Goal: Feedback & Contribution: Contribute content

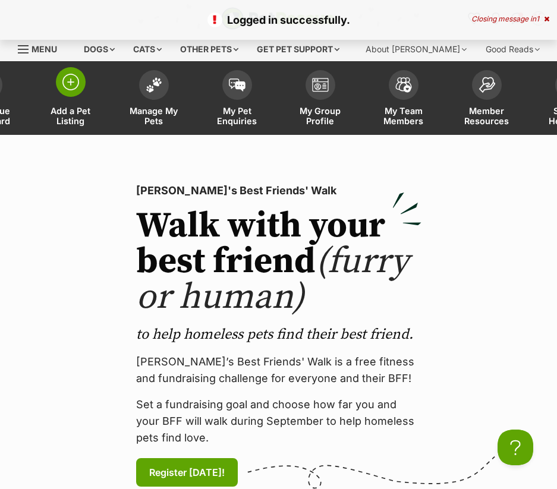
click at [85, 90] on link "Add a Pet Listing" at bounding box center [70, 99] width 83 height 71
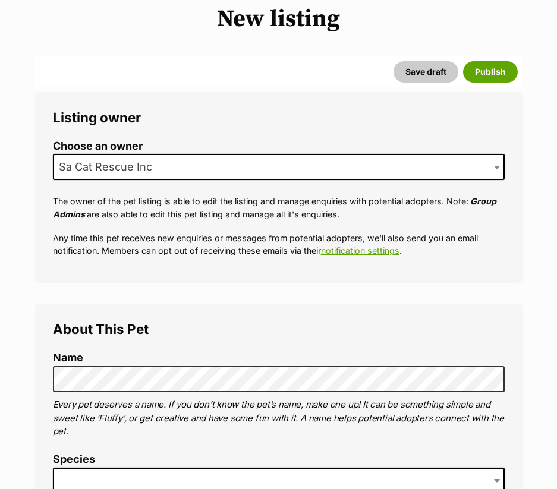
scroll to position [357, 0]
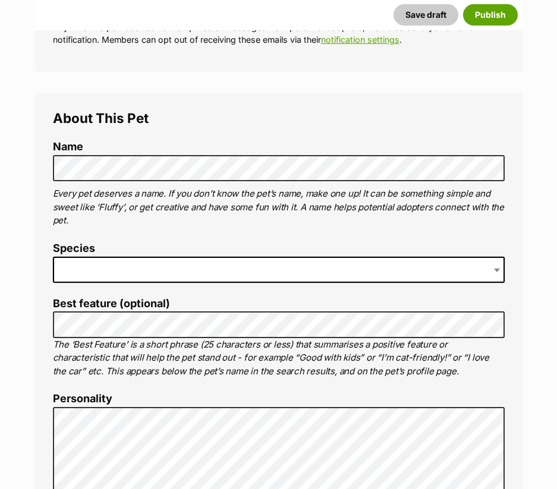
click at [156, 264] on span at bounding box center [279, 270] width 452 height 26
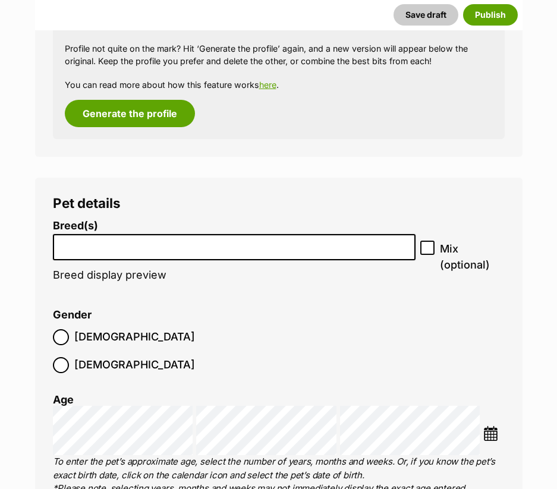
scroll to position [1658, 0]
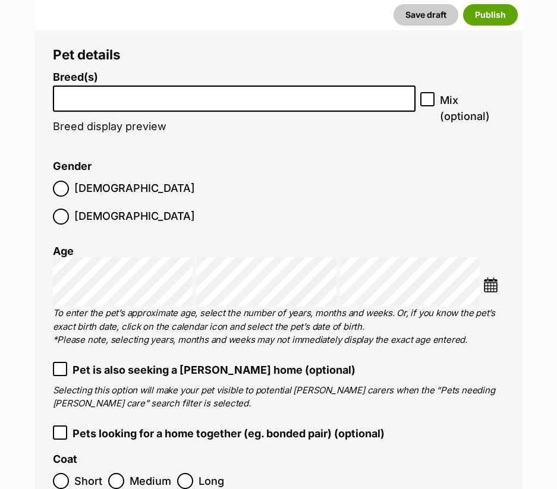
click at [115, 94] on input "search" at bounding box center [234, 96] width 355 height 12
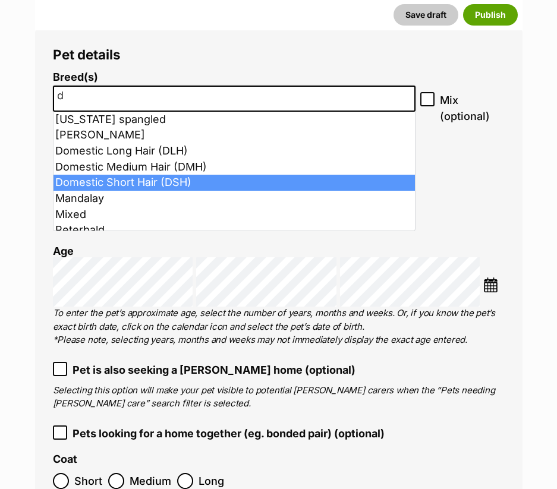
type input "d"
select select "252102"
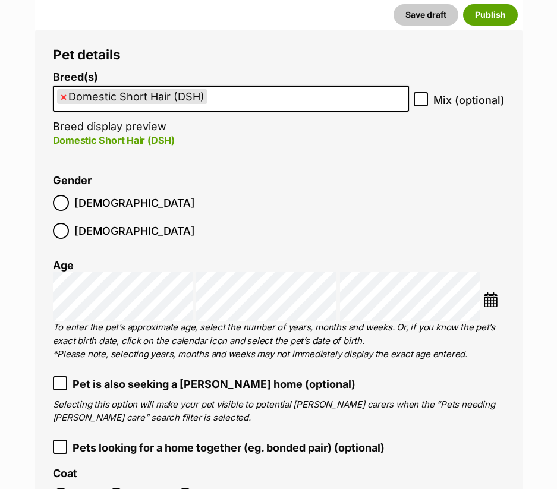
click at [497, 293] on img at bounding box center [490, 300] width 15 height 15
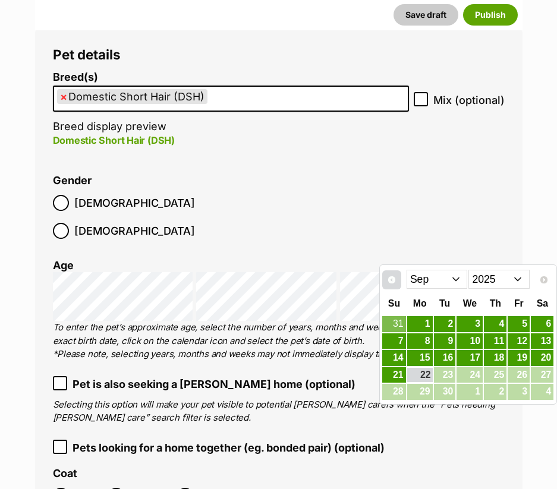
click at [389, 281] on span "Prev" at bounding box center [392, 280] width 10 height 10
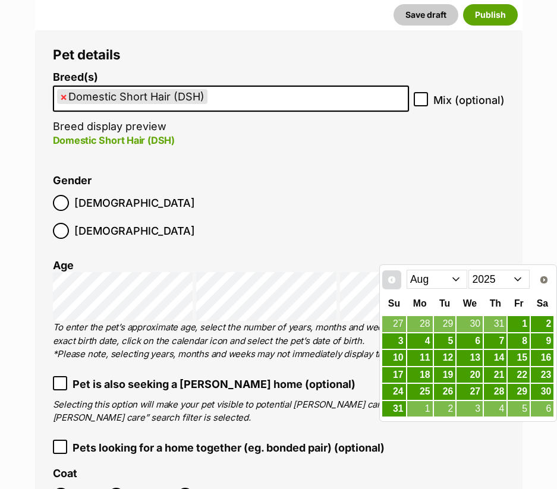
click at [389, 281] on span "Prev" at bounding box center [392, 280] width 10 height 10
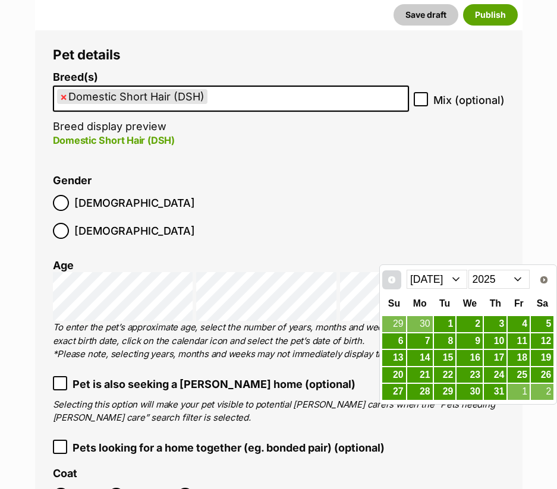
click at [389, 281] on span "Prev" at bounding box center [392, 280] width 10 height 10
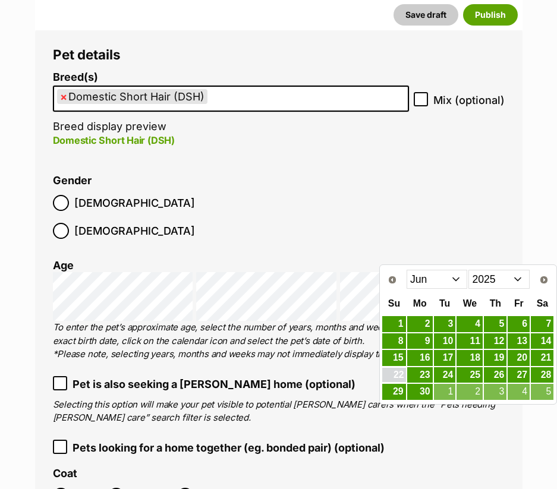
click at [403, 376] on link "22" at bounding box center [393, 375] width 23 height 15
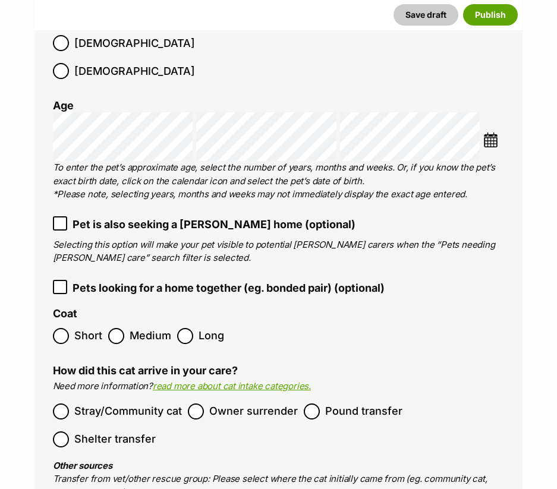
scroll to position [1837, 0]
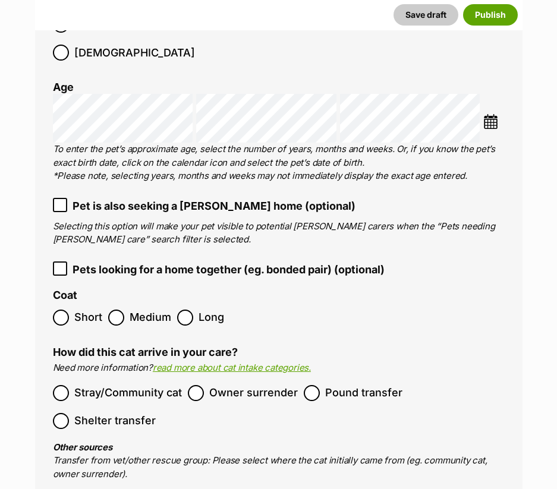
click at [78, 310] on span "Short" at bounding box center [88, 318] width 28 height 16
click at [127, 385] on span "Stray/Community cat" at bounding box center [128, 393] width 108 height 16
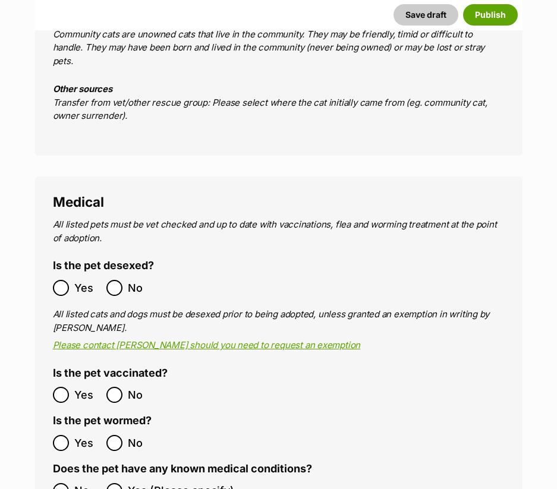
scroll to position [2253, 0]
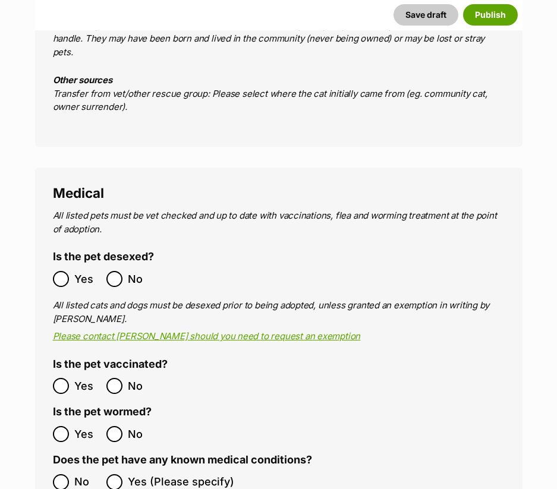
click at [84, 378] on span "Yes" at bounding box center [87, 386] width 26 height 16
click at [78, 426] on span "Yes" at bounding box center [87, 434] width 26 height 16
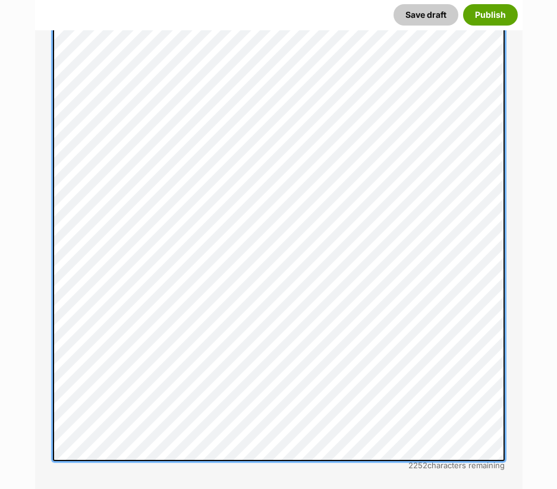
scroll to position [2850, 0]
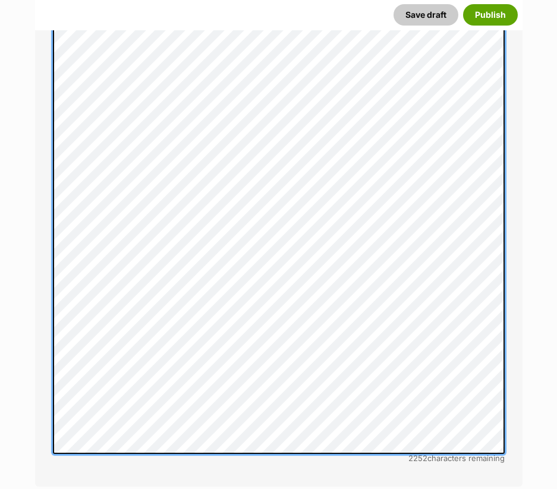
click at [435, 415] on li "2252 characters remaining" at bounding box center [279, 218] width 452 height 491
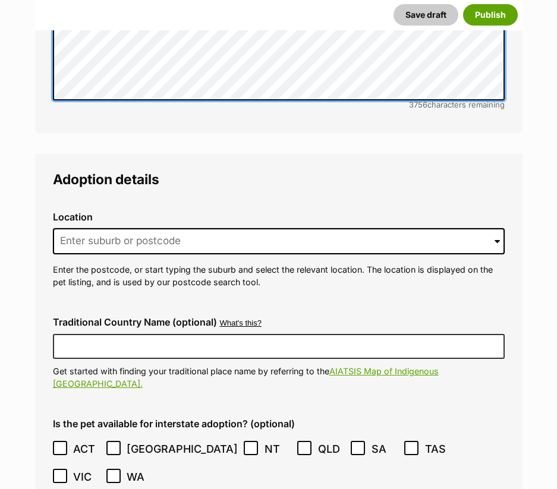
scroll to position [3002, 0]
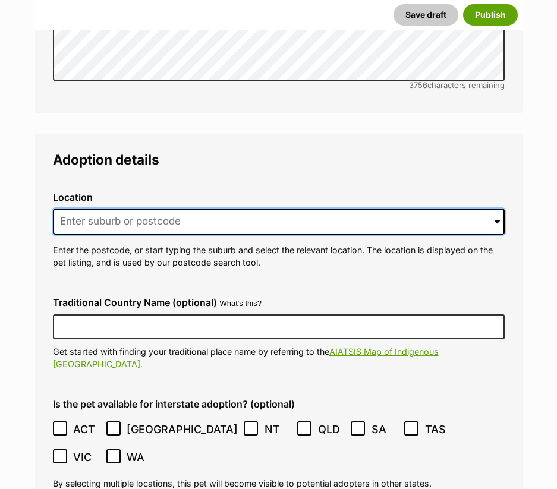
click at [202, 209] on input at bounding box center [279, 222] width 452 height 26
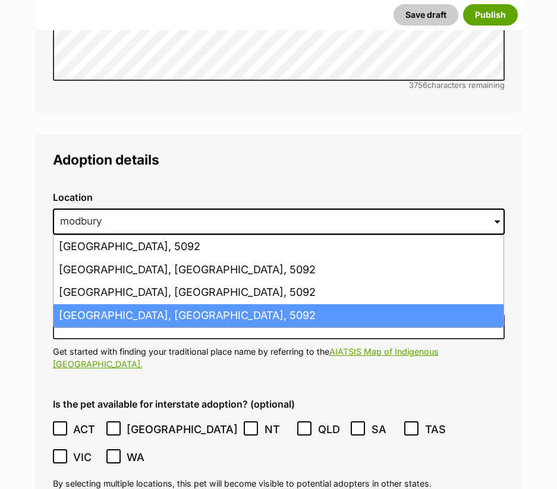
click at [92, 304] on li "Modbury, South Australia, 5092" at bounding box center [279, 315] width 450 height 23
type input "Modbury, South Australia, 5092"
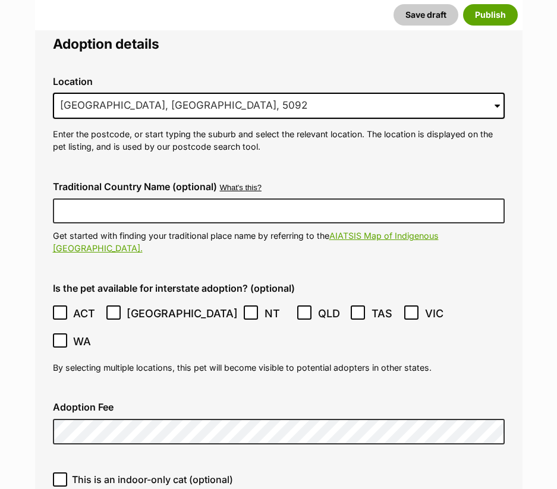
scroll to position [3240, 0]
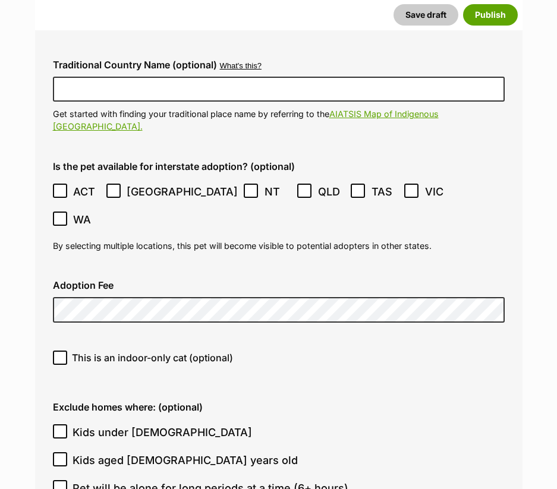
drag, startPoint x: 146, startPoint y: 270, endPoint x: 232, endPoint y: 293, distance: 88.6
click at [147, 351] on span "This is an indoor-only cat (optional)" at bounding box center [152, 358] width 161 height 14
click at [67, 351] on input "This is an indoor-only cat (optional)" at bounding box center [60, 358] width 14 height 14
checkbox input "true"
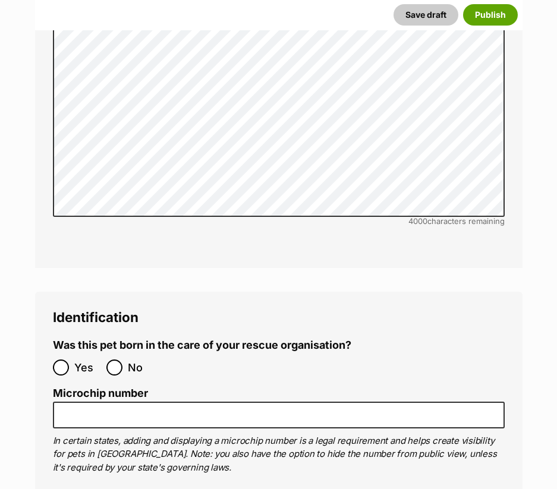
scroll to position [4132, 0]
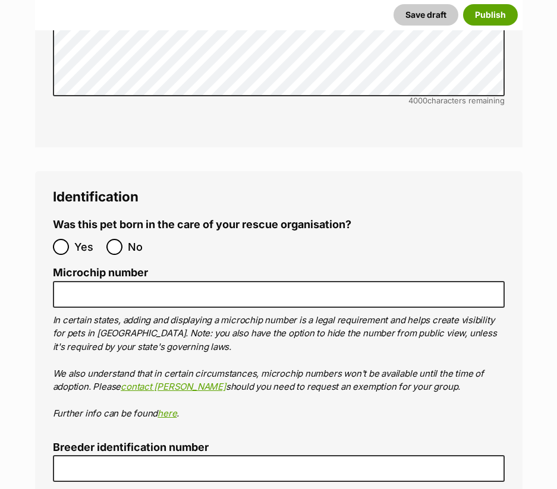
click at [128, 239] on span "No" at bounding box center [141, 247] width 26 height 16
click at [122, 239] on input "No" at bounding box center [114, 247] width 16 height 16
radio input "true"
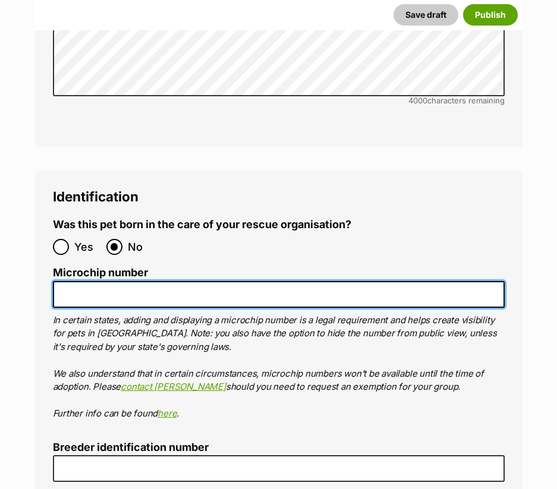
click at [164, 281] on input "Microchip number" at bounding box center [279, 294] width 452 height 27
paste input "991003002766216"
type input "991003002766216"
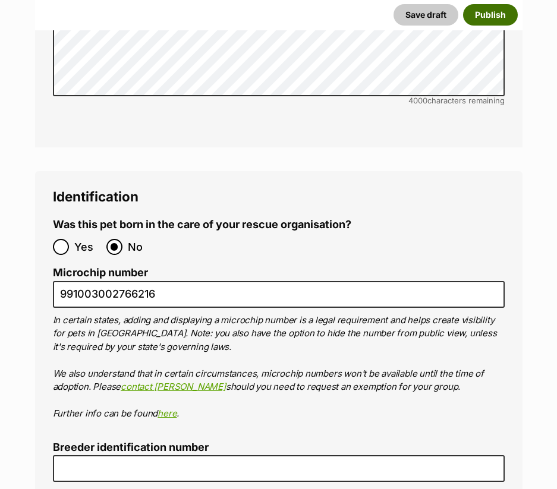
click at [492, 10] on button "Publish" at bounding box center [490, 14] width 55 height 21
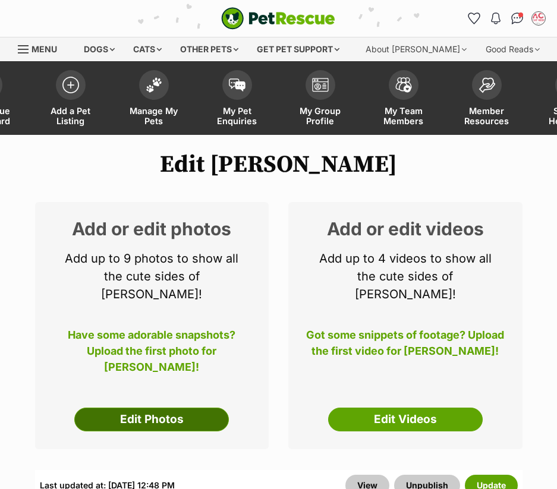
click at [168, 408] on link "Edit Photos" at bounding box center [151, 420] width 155 height 24
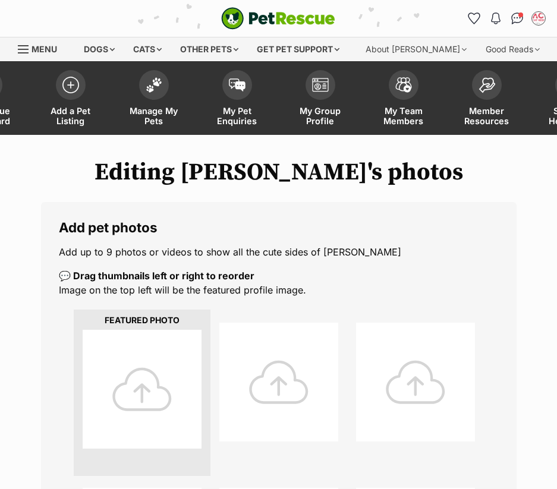
click at [168, 390] on div at bounding box center [142, 389] width 119 height 119
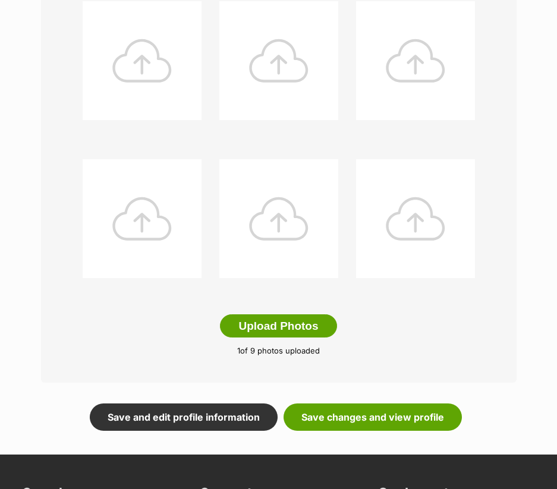
scroll to position [595, 0]
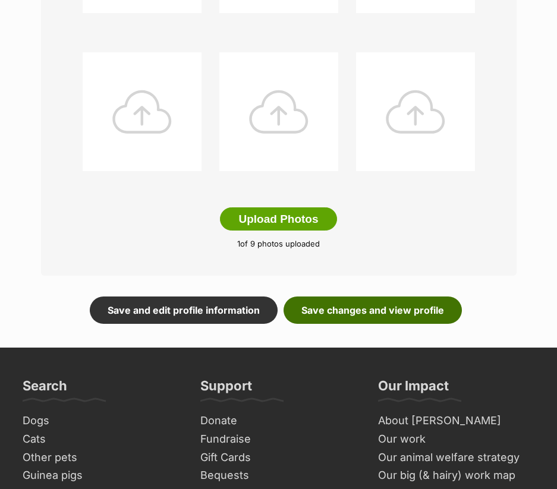
click at [370, 304] on link "Save changes and view profile" at bounding box center [373, 310] width 178 height 27
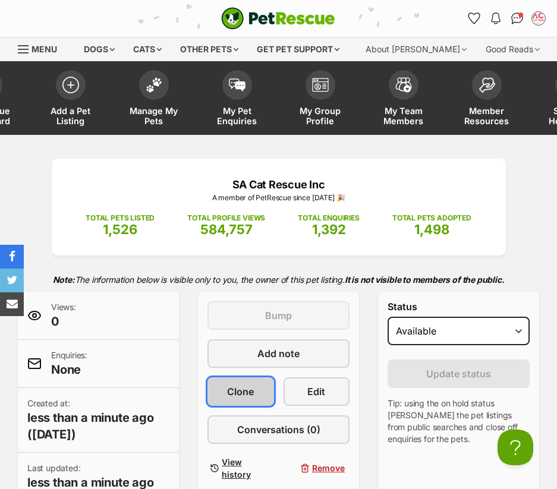
click at [260, 385] on link "Clone" at bounding box center [241, 392] width 67 height 29
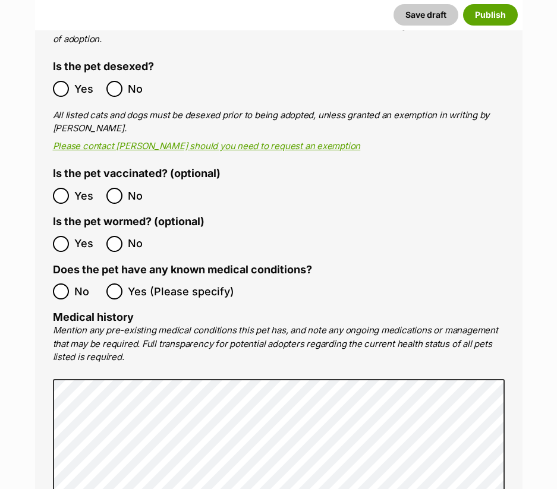
scroll to position [2200, 0]
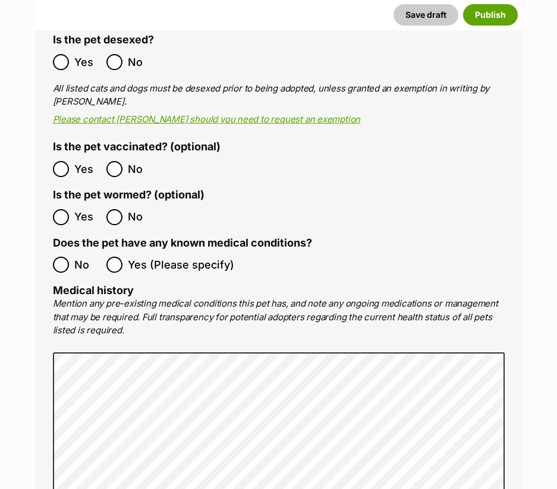
click at [70, 257] on label "No" at bounding box center [77, 265] width 48 height 16
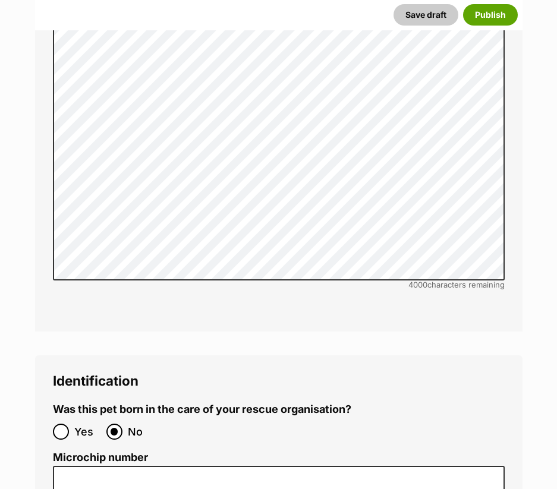
scroll to position [3746, 0]
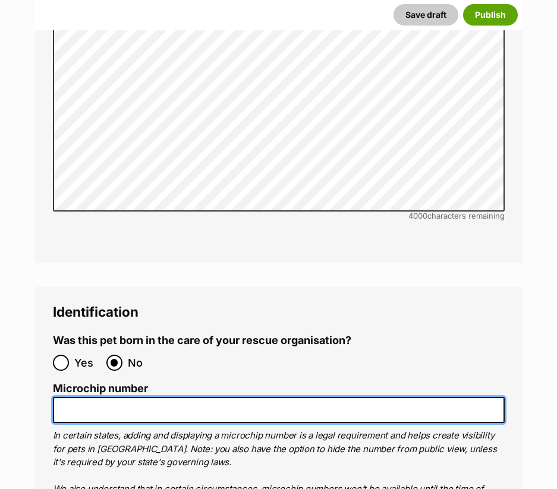
click at [158, 397] on input "Microchip number" at bounding box center [279, 410] width 452 height 27
paste input "991003002766212"
type input "991003002766212"
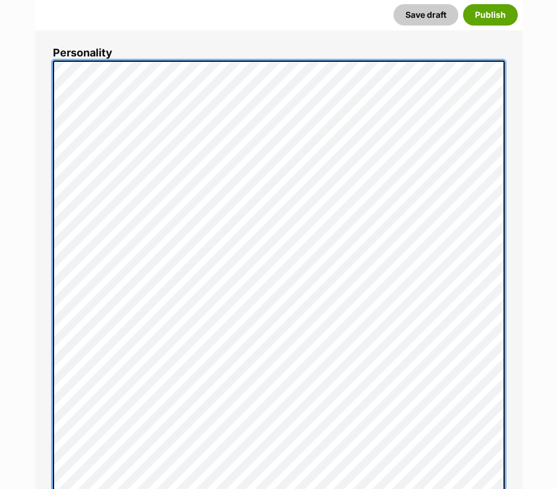
scroll to position [712, 0]
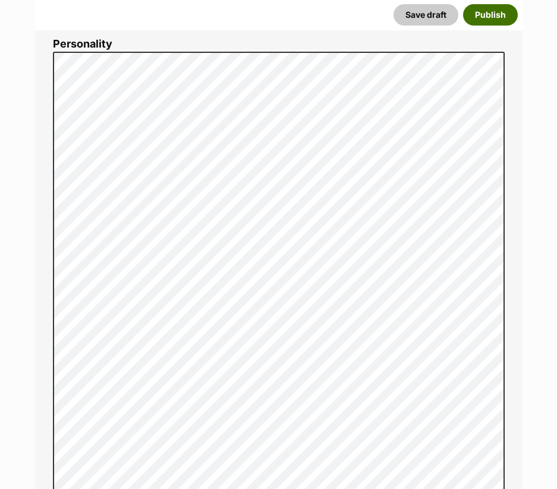
click at [482, 14] on button "Publish" at bounding box center [490, 14] width 55 height 21
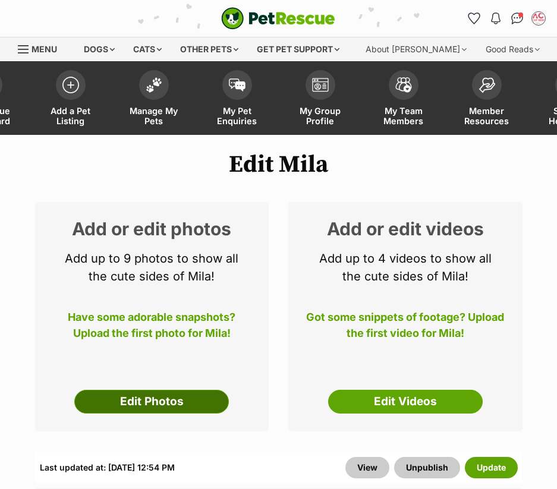
click at [151, 404] on link "Edit Photos" at bounding box center [151, 402] width 155 height 24
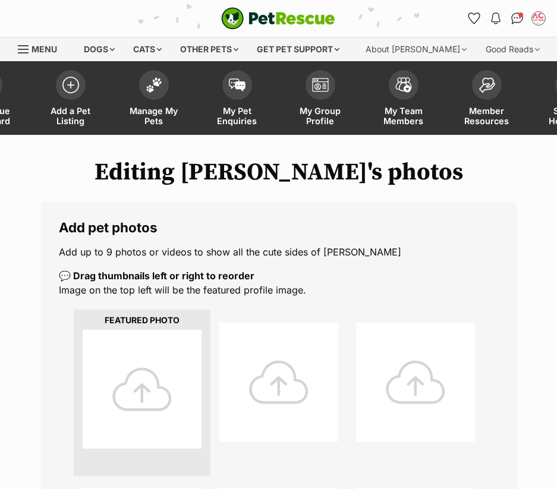
click at [148, 387] on div at bounding box center [142, 389] width 119 height 119
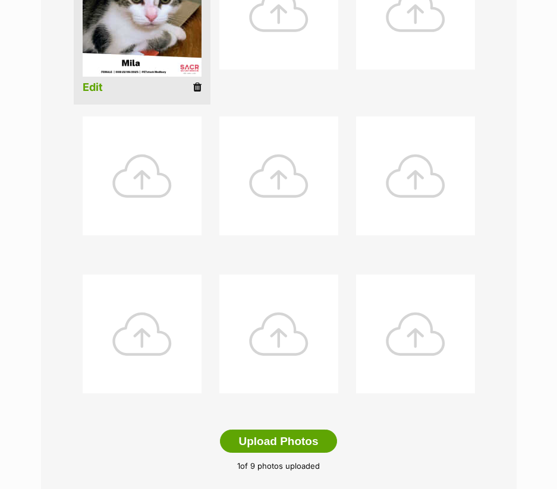
scroll to position [476, 0]
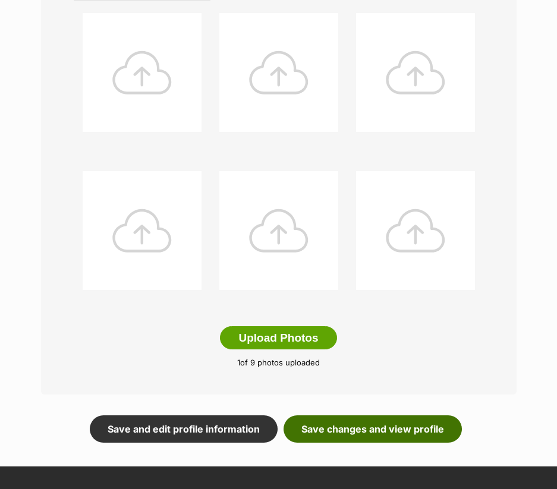
click at [407, 432] on link "Save changes and view profile" at bounding box center [373, 429] width 178 height 27
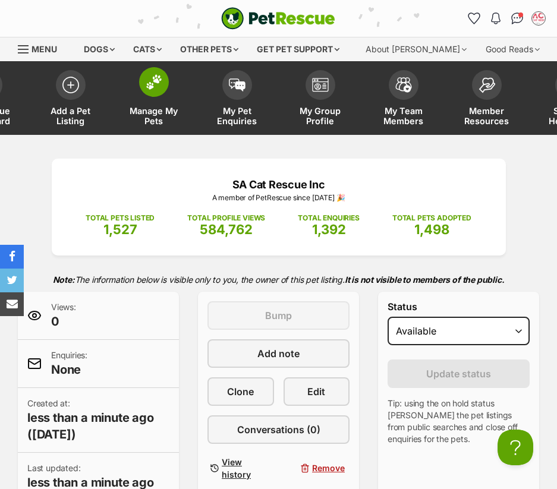
click at [162, 83] on img at bounding box center [154, 81] width 17 height 15
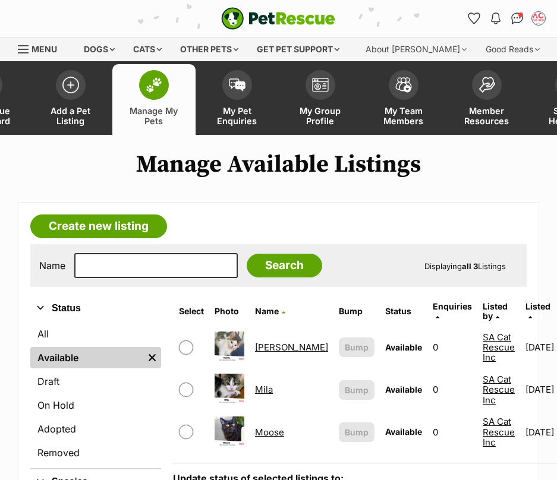
click at [187, 425] on input "checkbox" at bounding box center [186, 432] width 14 height 14
checkbox input "true"
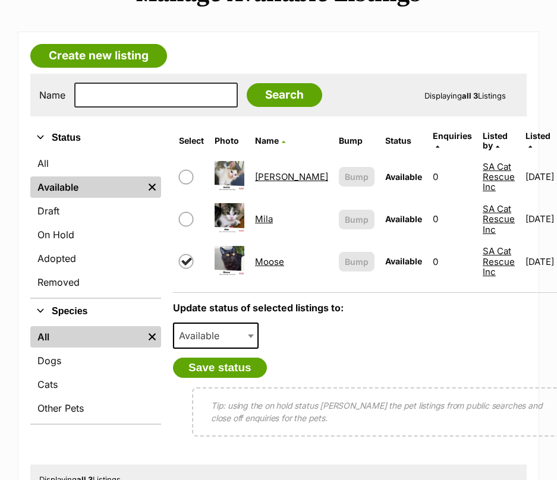
scroll to position [178, 0]
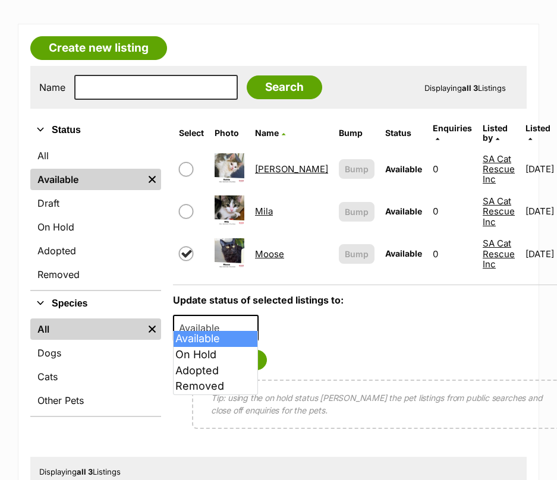
click at [206, 324] on span "Available" at bounding box center [202, 328] width 57 height 17
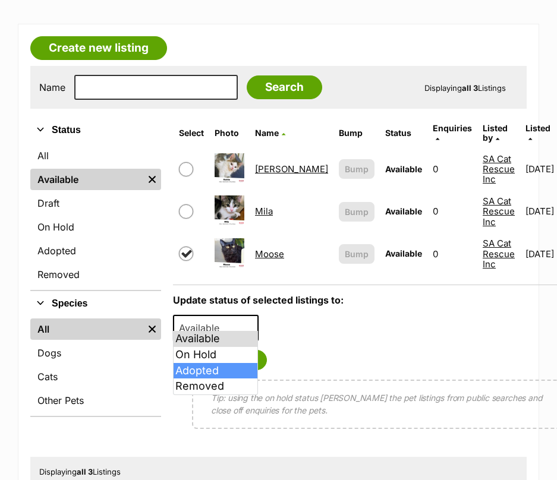
select select "rehomed"
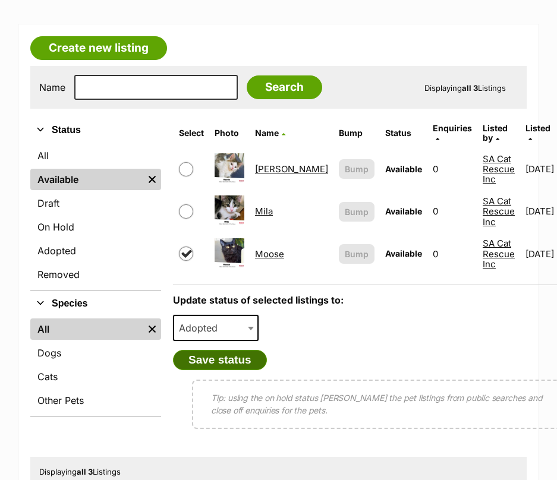
click at [218, 350] on button "Save status" at bounding box center [220, 360] width 94 height 20
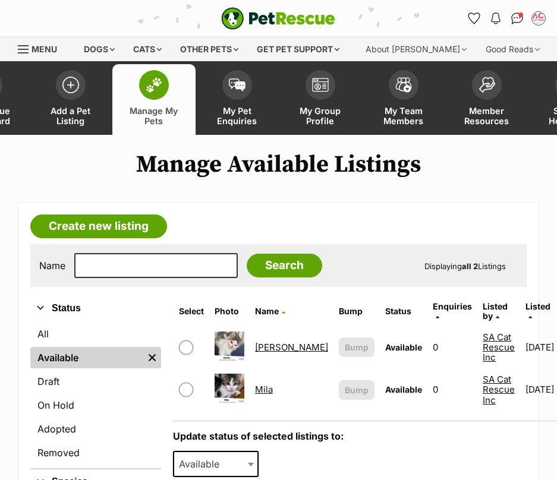
click at [270, 342] on link "[PERSON_NAME]" at bounding box center [291, 347] width 73 height 11
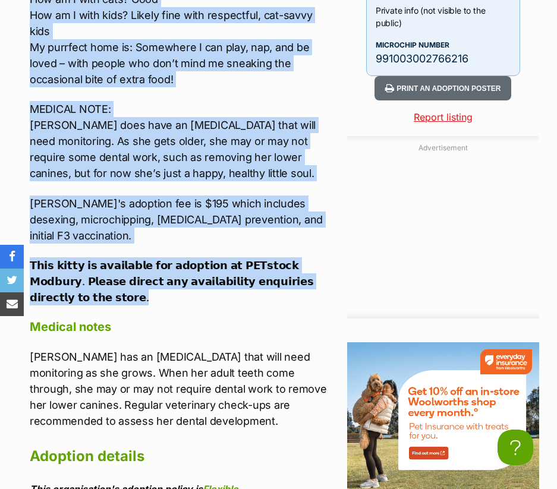
drag, startPoint x: 31, startPoint y: 175, endPoint x: 316, endPoint y: 258, distance: 296.6
copy div "Name: Hattie Gender: Female Date of Birth: 22/06/2025 Breed: Domestic Short Hai…"
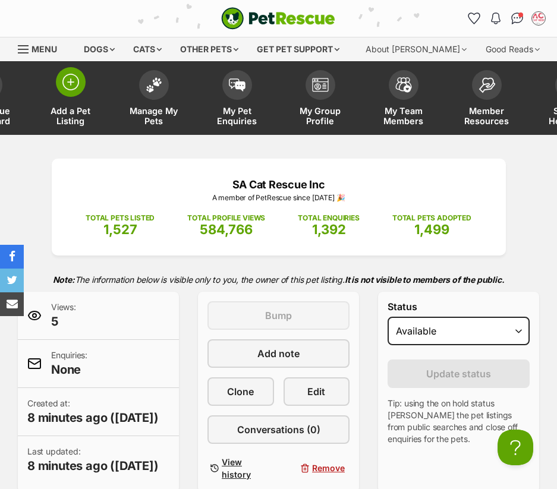
click at [78, 82] on img at bounding box center [70, 82] width 17 height 17
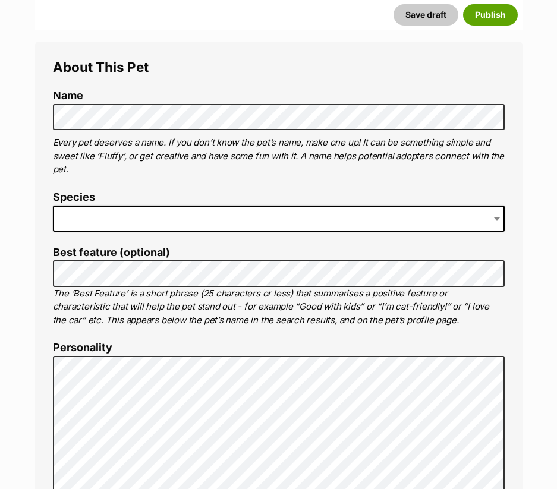
scroll to position [416, 0]
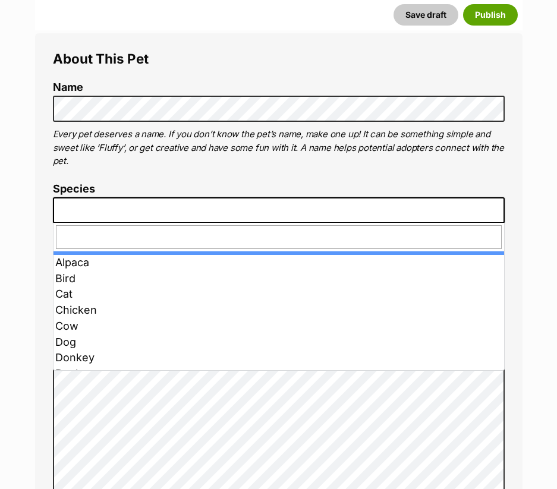
click at [153, 202] on span at bounding box center [279, 210] width 452 height 26
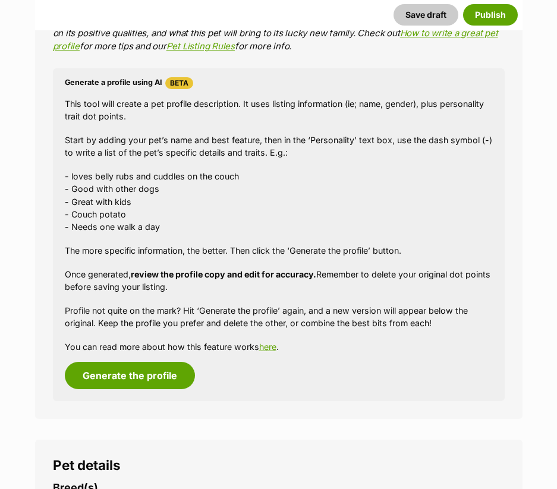
scroll to position [1368, 0]
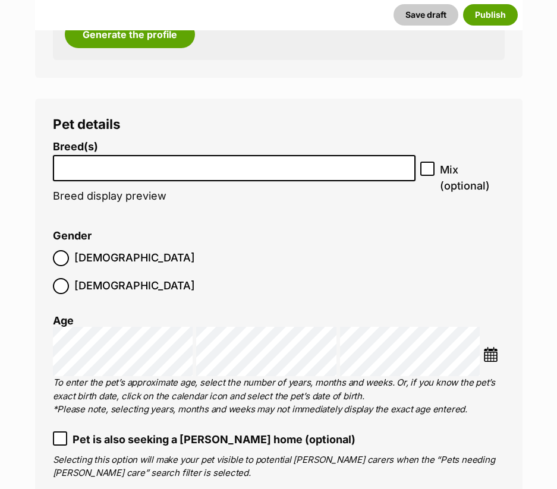
click at [134, 171] on input "search" at bounding box center [234, 165] width 355 height 12
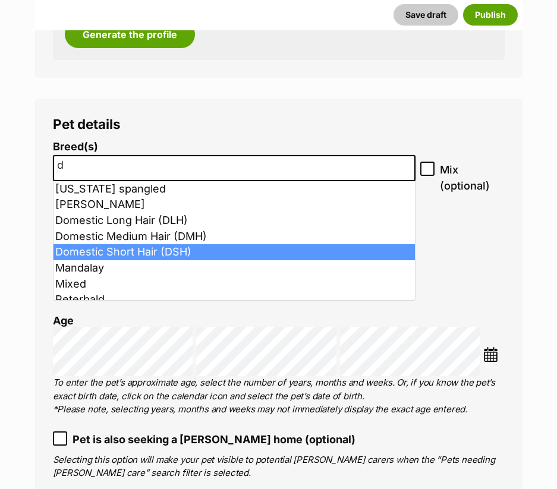
type input "d"
select select "252102"
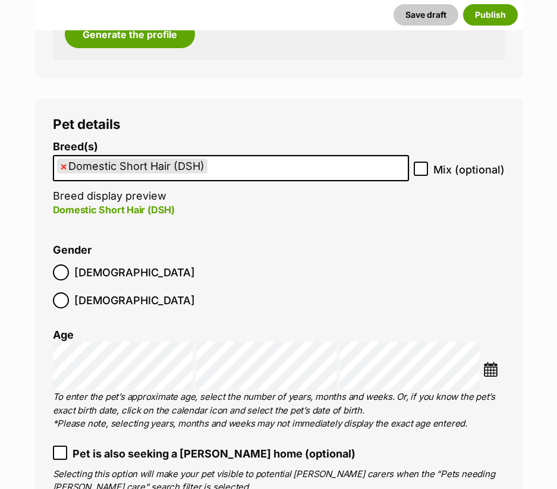
click at [498, 362] on img at bounding box center [490, 369] width 15 height 15
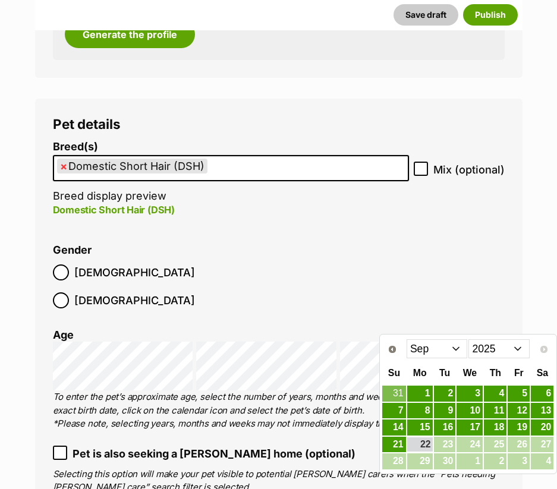
click at [494, 350] on select "2015 2016 2017 2018 2019 2020 2021 2022 2023 2024 2025" at bounding box center [499, 349] width 61 height 19
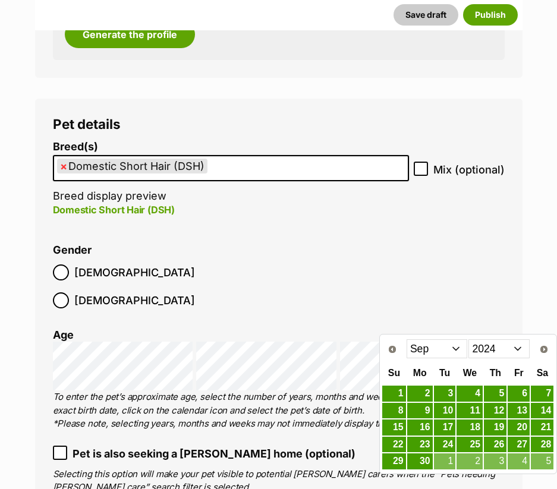
click at [453, 345] on select "Jan Feb Mar Apr May Jun Jul Aug Sep Oct Nov Dec" at bounding box center [437, 349] width 61 height 19
click at [517, 391] on link "5" at bounding box center [519, 394] width 22 height 15
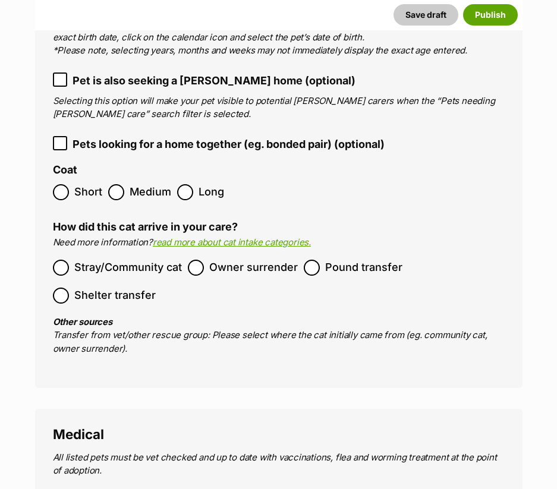
scroll to position [1784, 0]
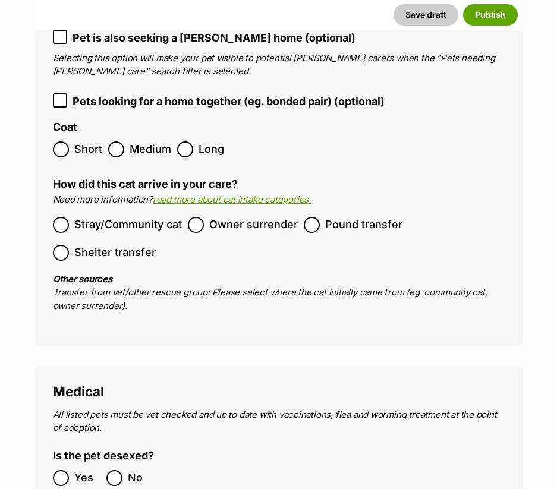
drag, startPoint x: 90, startPoint y: 127, endPoint x: 83, endPoint y: 140, distance: 15.2
click at [90, 142] on span "Short" at bounding box center [88, 150] width 28 height 16
click at [96, 217] on span "Stray/Community cat" at bounding box center [128, 225] width 108 height 16
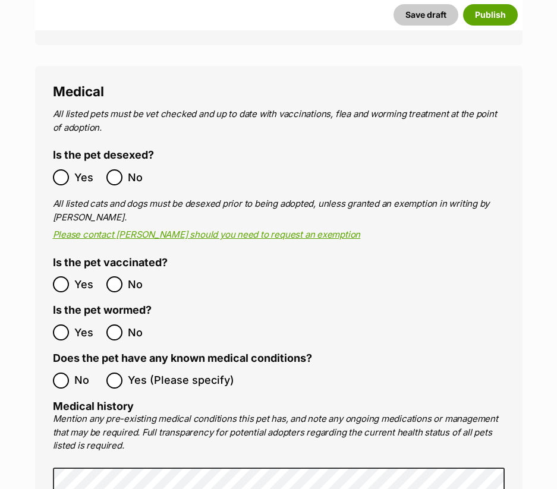
scroll to position [2141, 0]
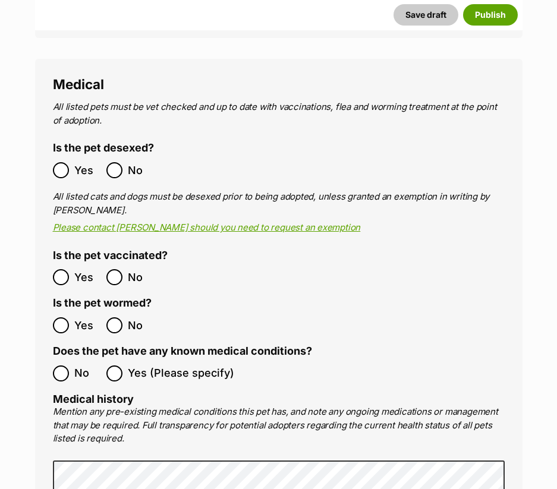
click at [84, 162] on span "Yes" at bounding box center [87, 170] width 26 height 16
click at [71, 269] on label "Yes" at bounding box center [77, 277] width 48 height 16
click at [74, 318] on span "Yes" at bounding box center [87, 326] width 26 height 16
click at [73, 366] on label "No" at bounding box center [77, 374] width 48 height 16
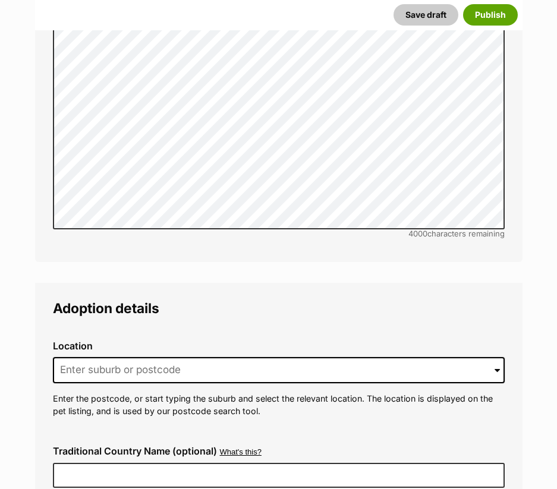
scroll to position [2795, 0]
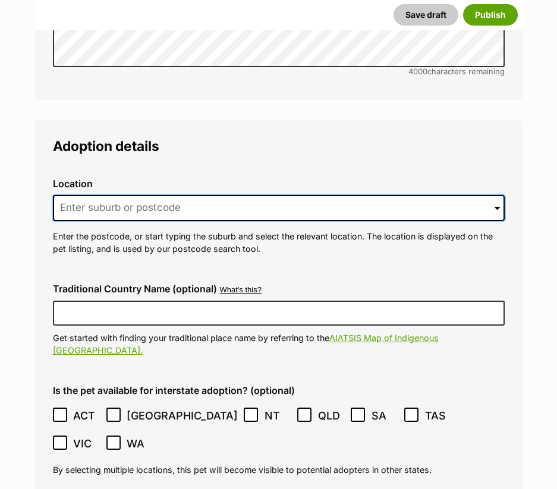
click at [220, 195] on input at bounding box center [279, 208] width 452 height 26
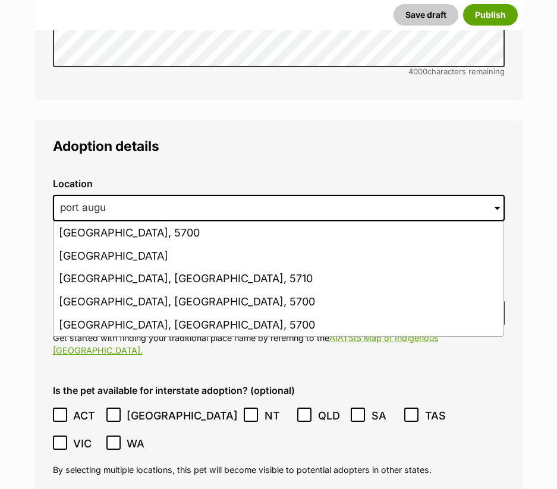
click at [117, 314] on li "Port Augusta, South Australia, 5700" at bounding box center [279, 325] width 450 height 23
type input "Port Augusta, South Australia, 5700"
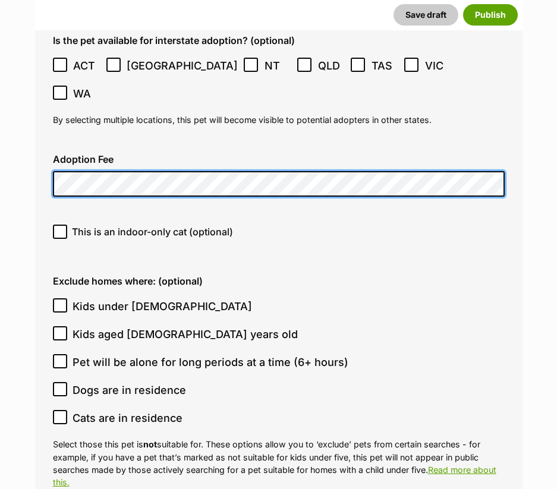
scroll to position [3152, 0]
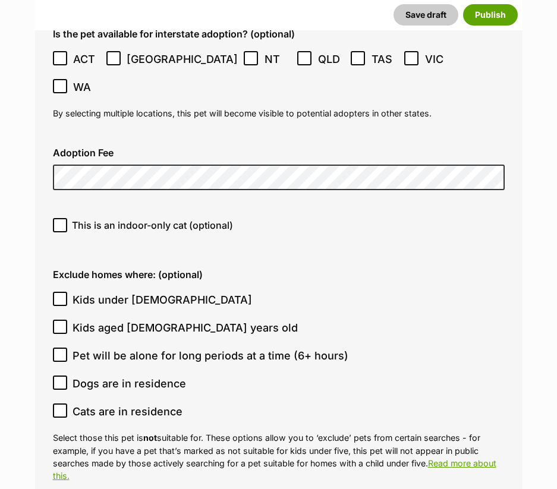
click at [156, 292] on span "Kids under 5 years old" at bounding box center [163, 300] width 180 height 16
click at [67, 292] on input "Kids under 5 years old" at bounding box center [60, 299] width 14 height 14
checkbox input "true"
click at [156, 320] on span "Kids aged 6-12 years old" at bounding box center [185, 328] width 225 height 16
click at [67, 320] on input "Kids aged 6-12 years old" at bounding box center [60, 327] width 14 height 14
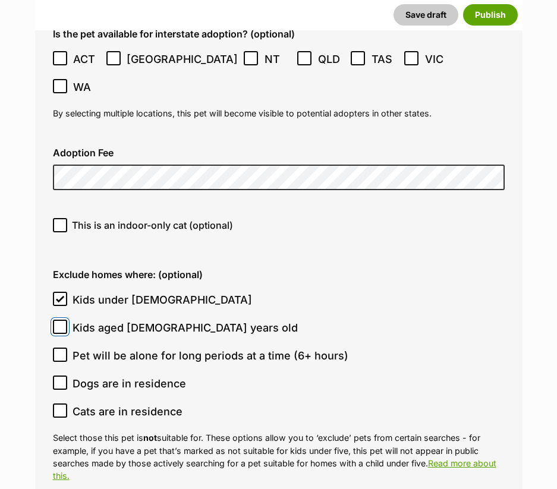
checkbox input "true"
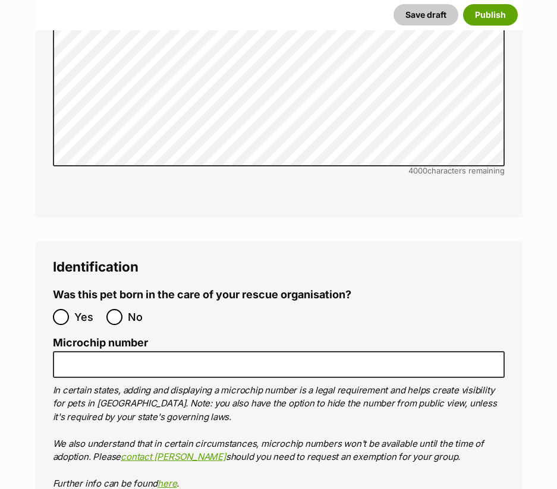
scroll to position [3865, 0]
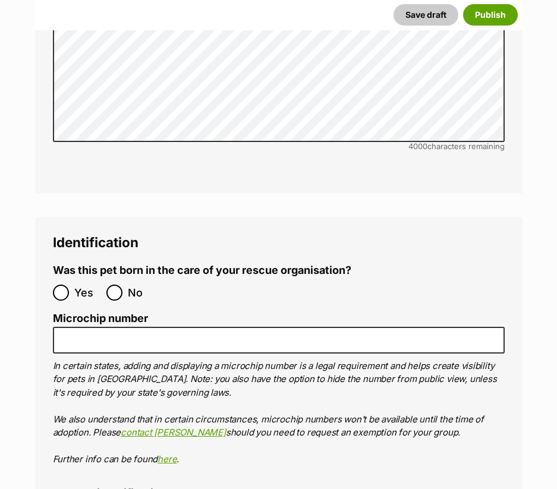
click at [139, 285] on span "No" at bounding box center [141, 293] width 26 height 16
click at [122, 285] on input "No" at bounding box center [114, 293] width 16 height 16
radio input "true"
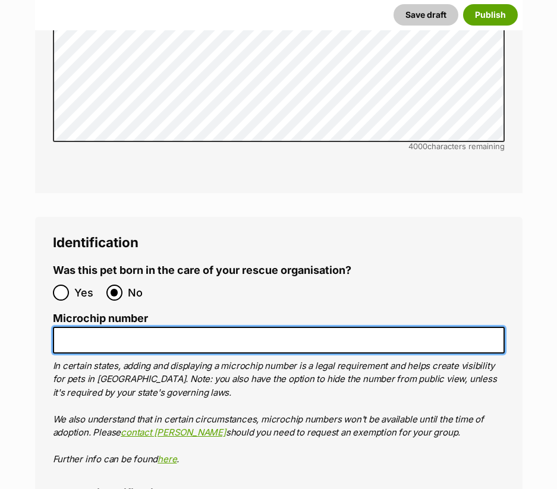
click at [215, 327] on input "Microchip number" at bounding box center [279, 340] width 452 height 27
paste input "991003002143703"
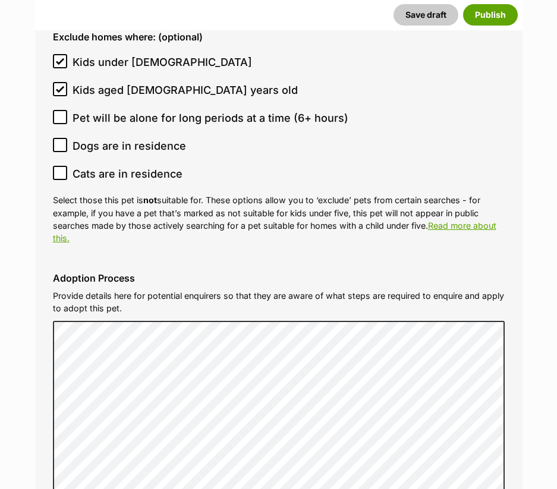
type input "991003002143703"
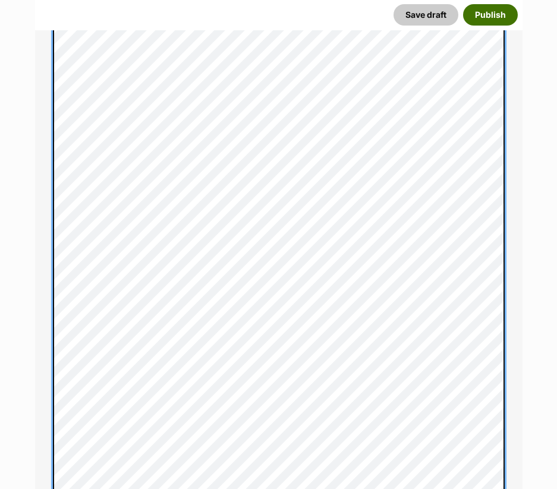
scroll to position [799, 0]
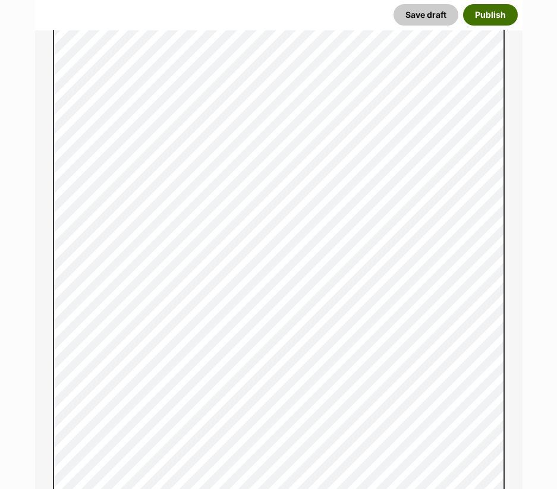
click at [480, 15] on button "Publish" at bounding box center [490, 14] width 55 height 21
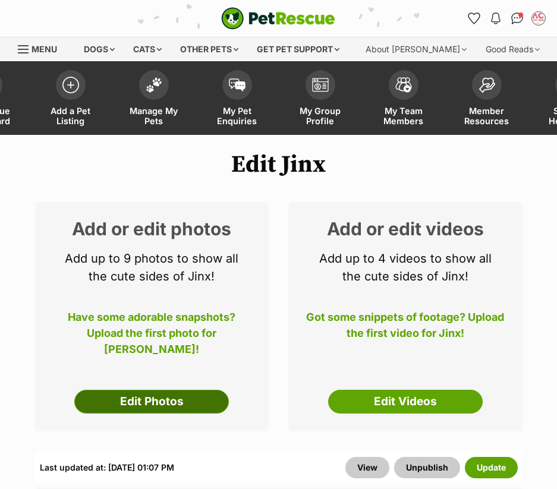
click at [187, 394] on link "Edit Photos" at bounding box center [151, 402] width 155 height 24
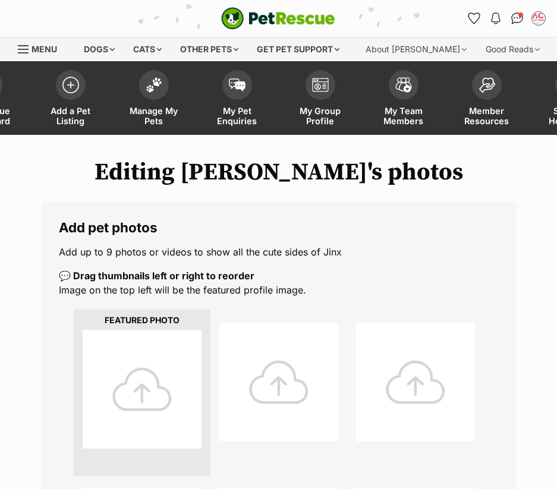
click at [184, 379] on div at bounding box center [142, 389] width 119 height 119
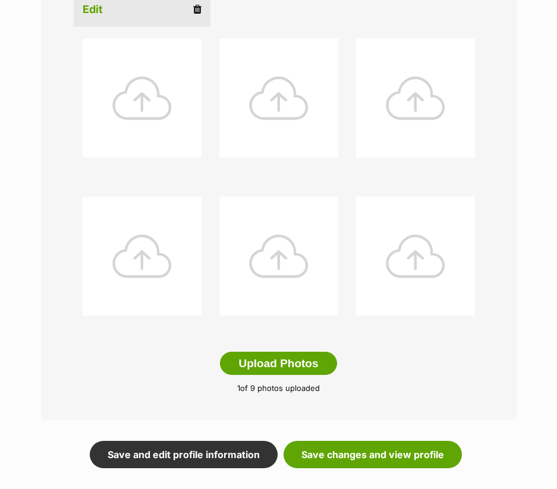
scroll to position [535, 0]
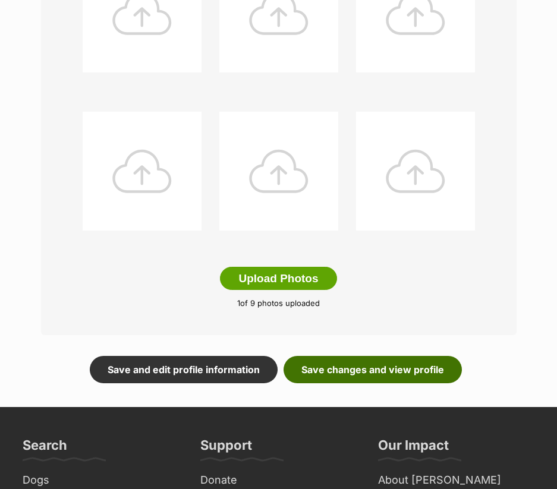
click at [395, 364] on link "Save changes and view profile" at bounding box center [373, 369] width 178 height 27
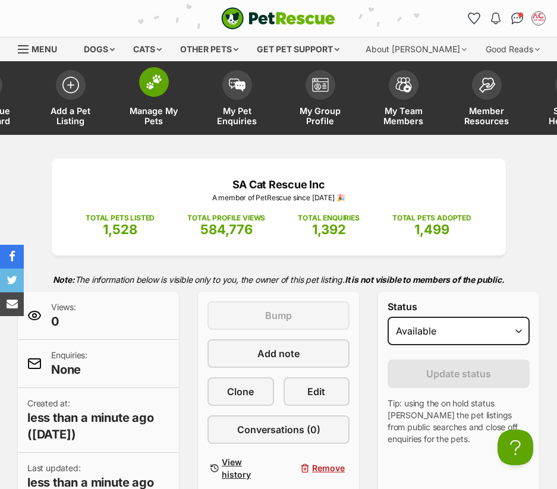
click at [141, 89] on span at bounding box center [154, 82] width 30 height 30
